Goal: Check status: Check status

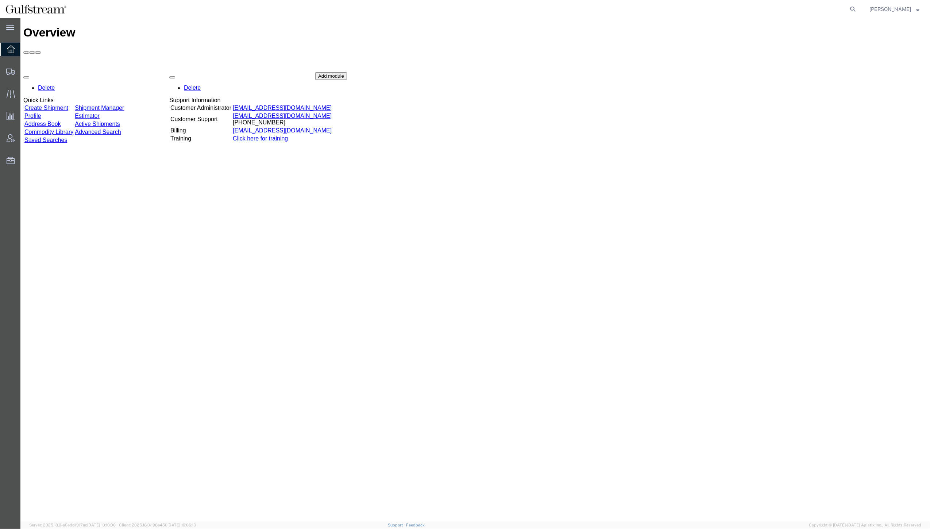
click at [857, 11] on agx-global-search at bounding box center [742, 9] width 234 height 18
click at [858, 11] on icon at bounding box center [853, 9] width 10 height 10
click at [657, 7] on input "search" at bounding box center [737, 9] width 222 height 18
paste input "287863197374"
type input "287863197374"
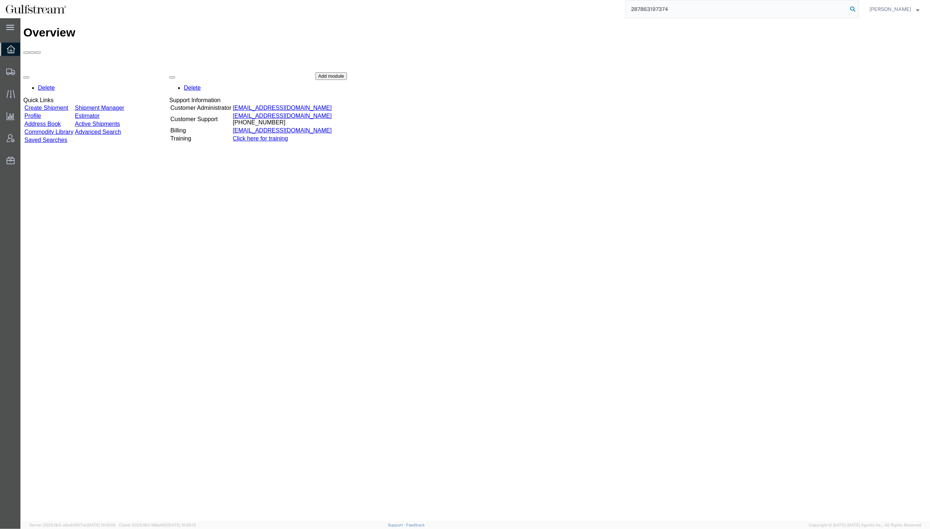
click at [858, 9] on icon at bounding box center [853, 9] width 10 height 10
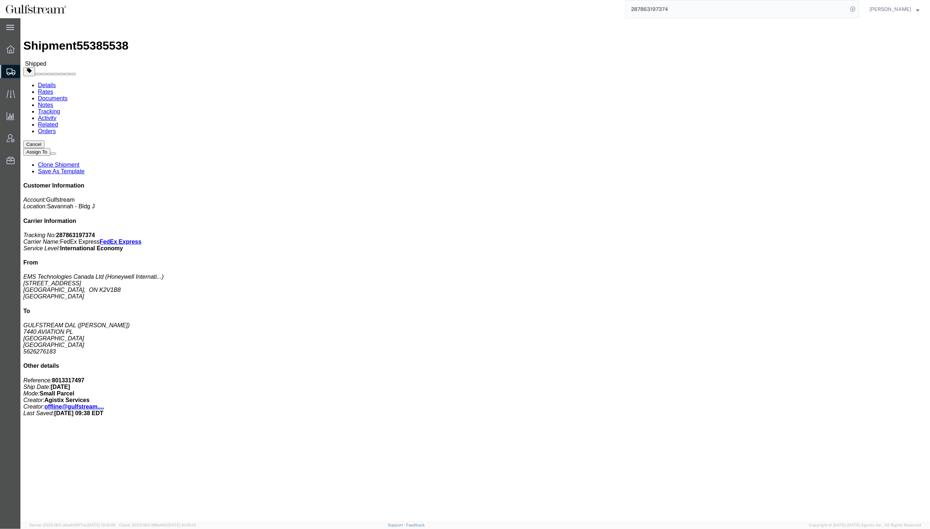
click div "Shipment Detail Ship From EMS Technologies Canada Ltd (Honeywell International …"
click at [698, 8] on input "287863197374" at bounding box center [737, 9] width 222 height 18
click div "Package Information Total shipment is made up of 1 packages containing 0 pieces…"
